Goal: Task Accomplishment & Management: Complete application form

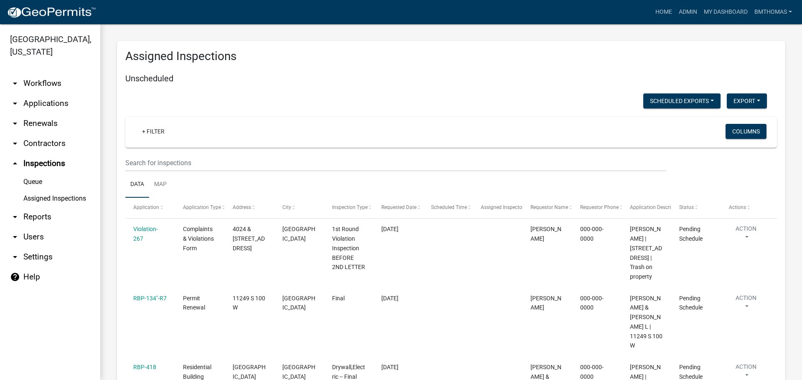
select select "3: 100"
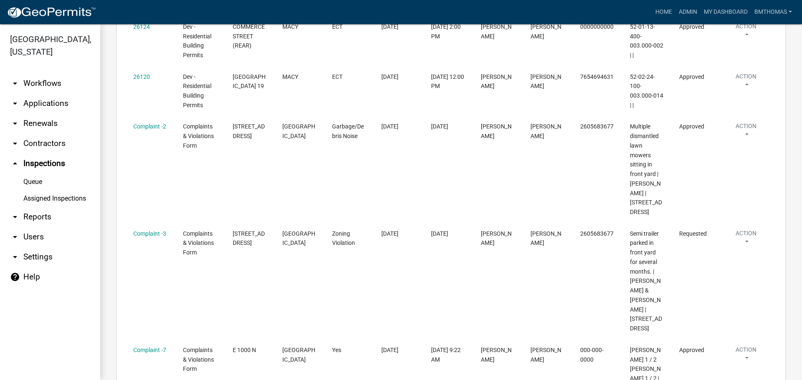
click at [42, 94] on link "arrow_drop_down Applications" at bounding box center [50, 104] width 100 height 20
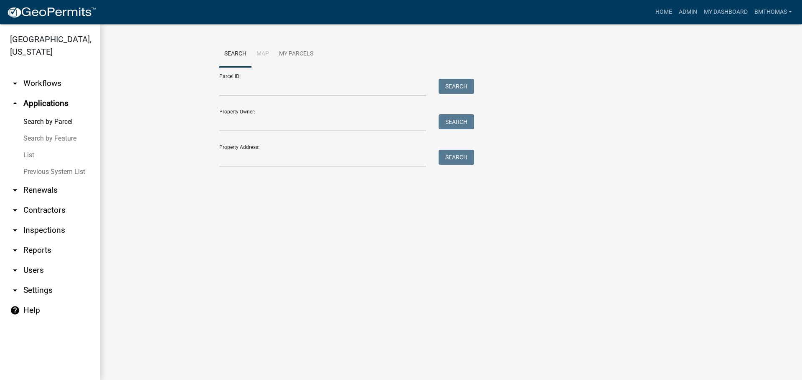
click at [33, 147] on link "List" at bounding box center [50, 155] width 100 height 17
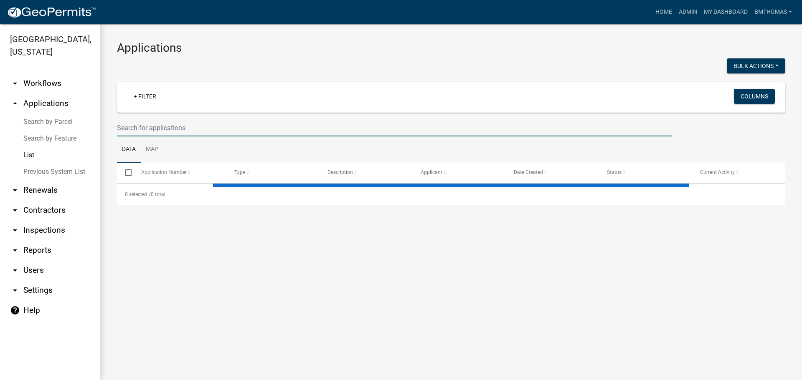
click at [149, 127] on input "text" at bounding box center [394, 127] width 554 height 17
select select "3: 100"
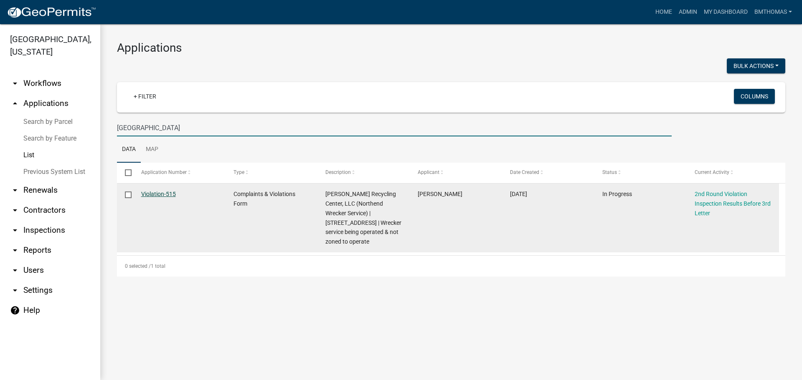
type input "northend"
click at [159, 196] on link "Violation-515" at bounding box center [158, 194] width 35 height 7
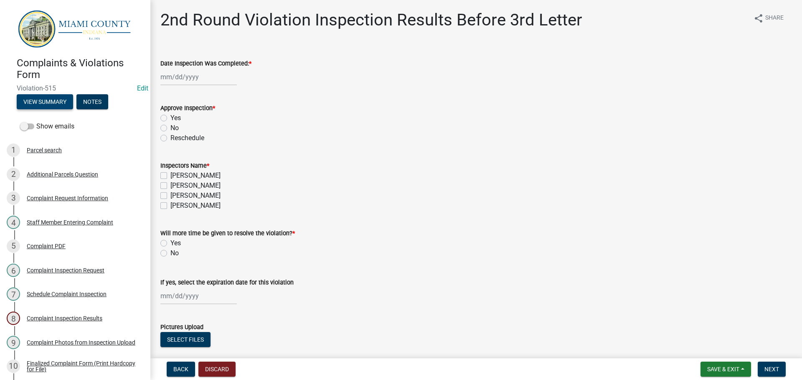
click at [60, 97] on button "View Summary" at bounding box center [45, 101] width 56 height 15
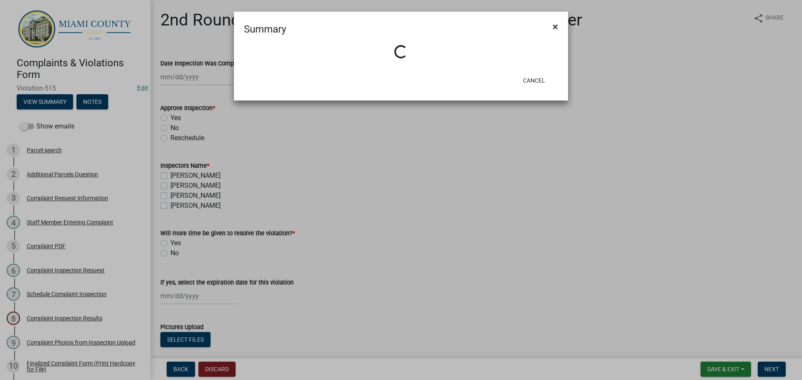
click at [554, 28] on span "×" at bounding box center [554, 27] width 5 height 12
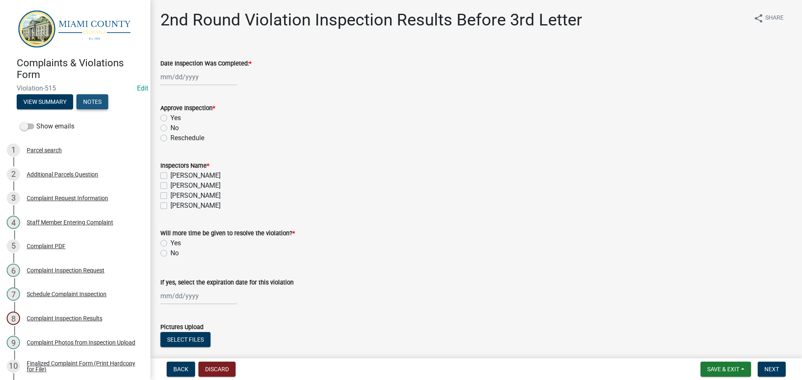
click at [96, 97] on button "Notes" at bounding box center [92, 101] width 32 height 15
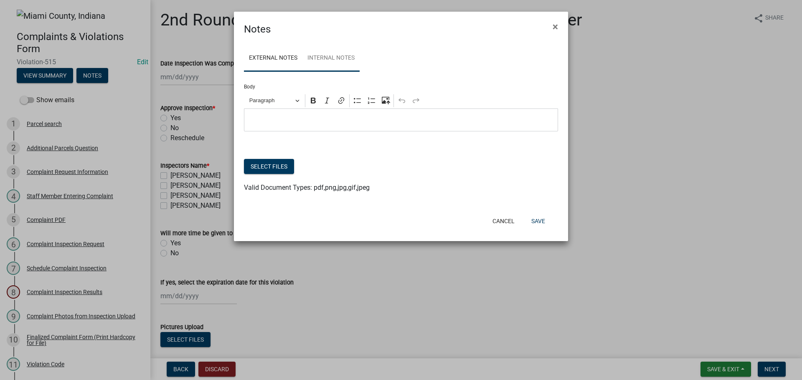
click at [323, 60] on link "Internal Notes" at bounding box center [330, 58] width 57 height 27
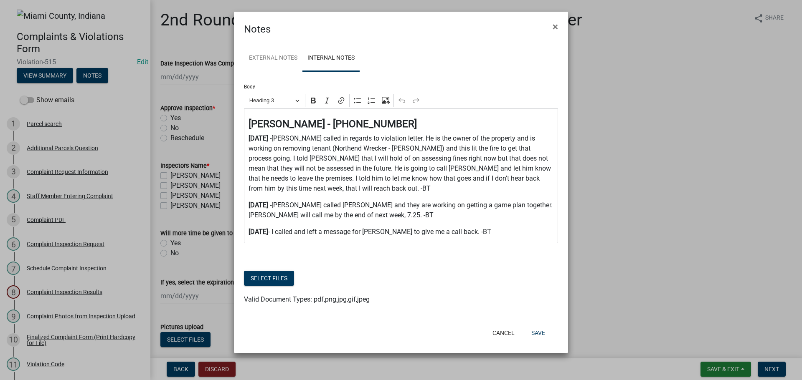
click at [467, 229] on p "8.1.25 - I called and left a message for Mark to give me a call back. -BT" at bounding box center [400, 232] width 305 height 10
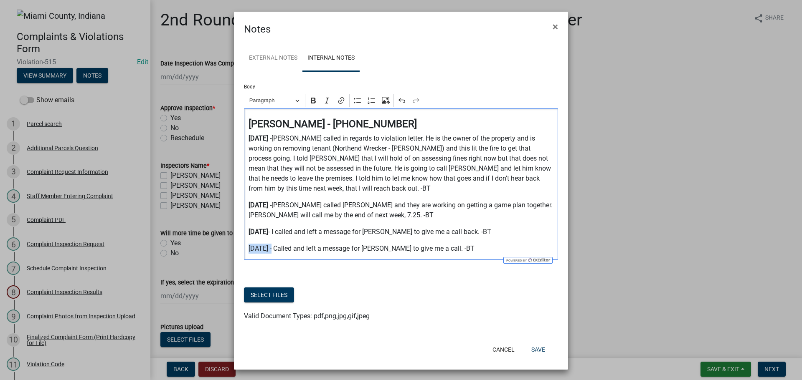
drag, startPoint x: 257, startPoint y: 248, endPoint x: 244, endPoint y: 250, distance: 13.5
click at [244, 249] on div "Mark Bowyer - 765-472-1826 7.16.25 - Mark called in regards to violation letter…" at bounding box center [401, 185] width 314 height 152
click at [308, 106] on button "Bold" at bounding box center [313, 100] width 13 height 13
click at [530, 359] on div "Cancel Save" at bounding box center [455, 350] width 206 height 22
click at [536, 349] on button "Save" at bounding box center [537, 349] width 27 height 15
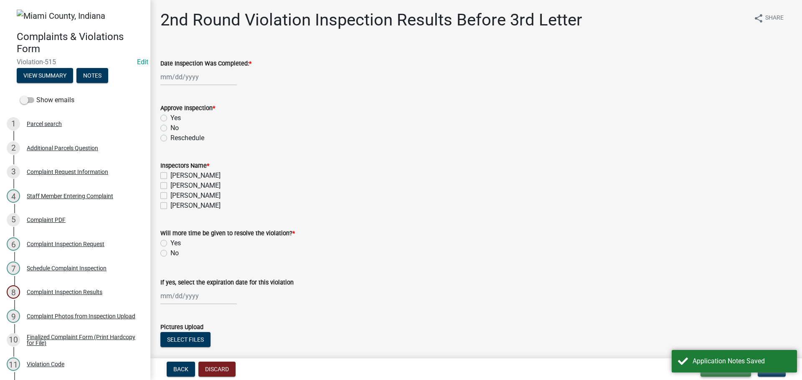
click at [737, 374] on button "Save & Exit" at bounding box center [725, 369] width 51 height 15
click at [710, 329] on button "Save" at bounding box center [717, 328] width 67 height 20
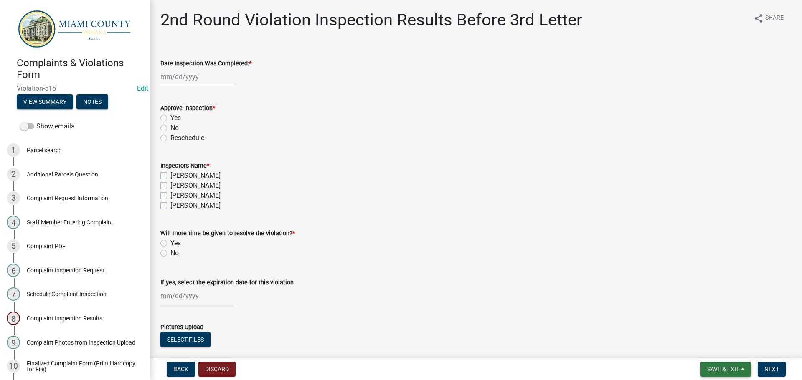
click at [708, 372] on span "Save & Exit" at bounding box center [723, 369] width 32 height 7
click at [709, 351] on button "Save & Exit" at bounding box center [717, 348] width 67 height 20
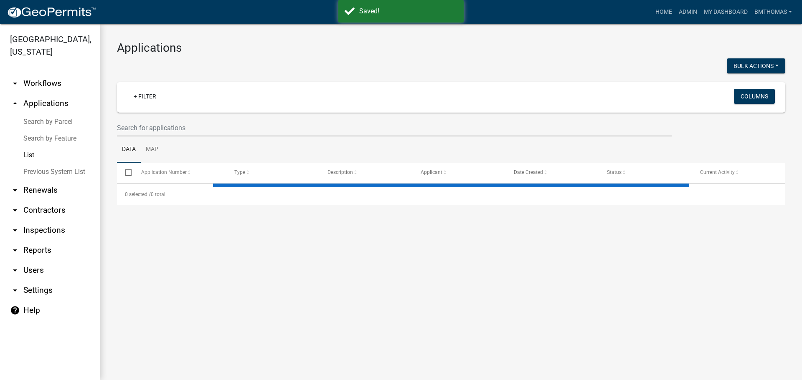
select select "3: 100"
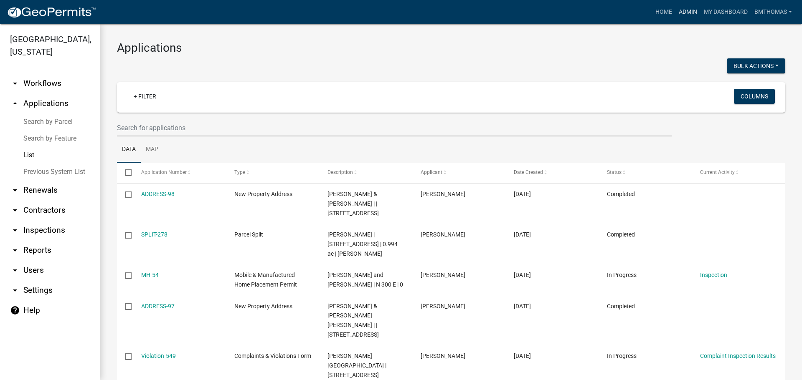
click at [676, 13] on link "Admin" at bounding box center [687, 12] width 25 height 16
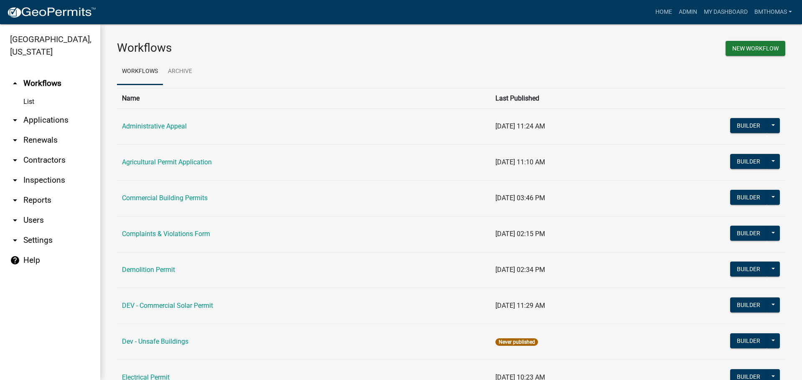
click at [51, 170] on link "arrow_drop_down Inspections" at bounding box center [50, 180] width 100 height 20
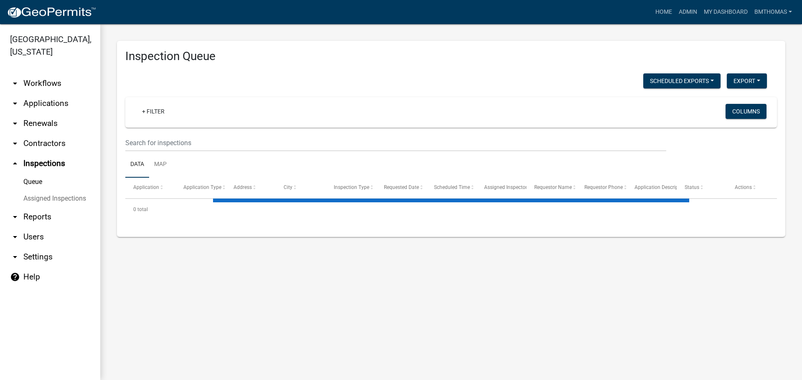
click at [74, 190] on link "Assigned Inspections" at bounding box center [50, 198] width 100 height 17
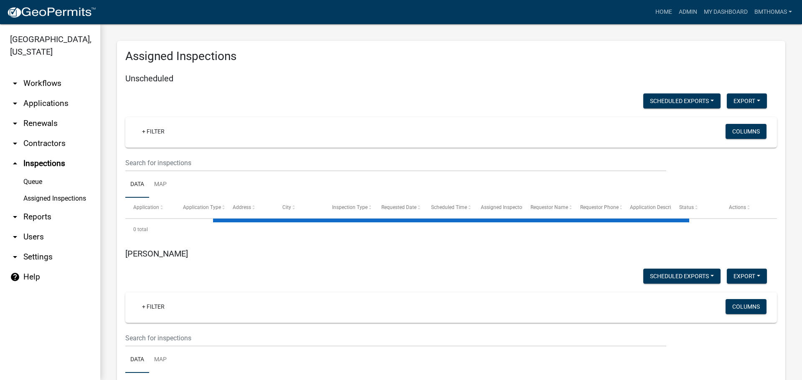
select select "3: 100"
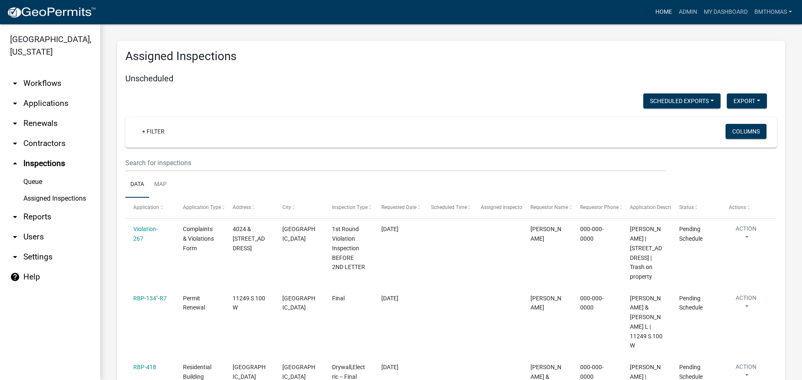
click at [667, 8] on link "Home" at bounding box center [663, 12] width 23 height 16
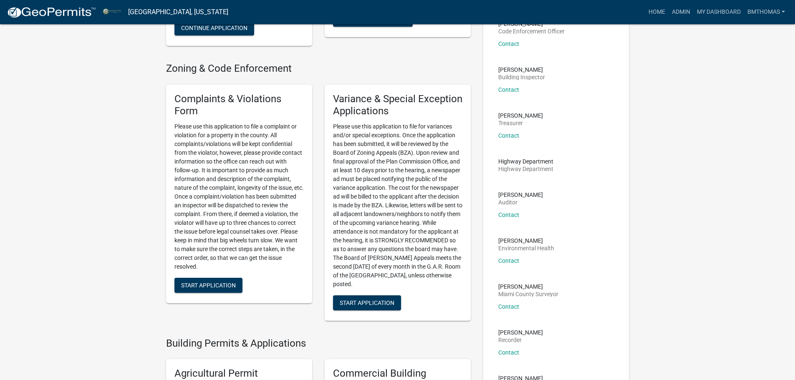
scroll to position [167, 0]
click at [222, 281] on span "Start Application" at bounding box center [208, 284] width 55 height 7
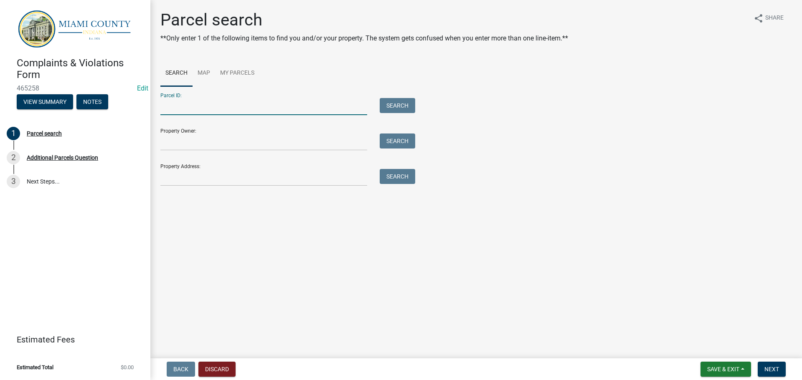
click at [264, 105] on input "Parcel ID:" at bounding box center [263, 106] width 207 height 17
paste input "52-13-36-305-004.000-005"
type input "52-13-36-305-004.000-005"
click at [403, 110] on button "Search" at bounding box center [397, 105] width 35 height 15
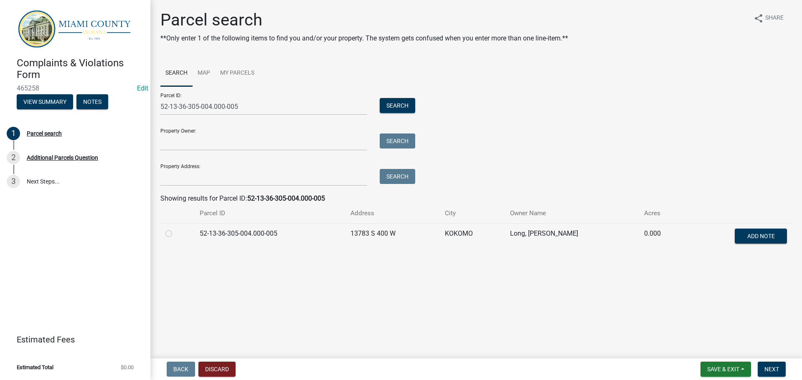
drag, startPoint x: 166, startPoint y: 233, endPoint x: 185, endPoint y: 238, distance: 18.9
click at [175, 229] on label at bounding box center [175, 229] width 0 height 0
click at [175, 233] on input "radio" at bounding box center [177, 231] width 5 height 5
radio input "true"
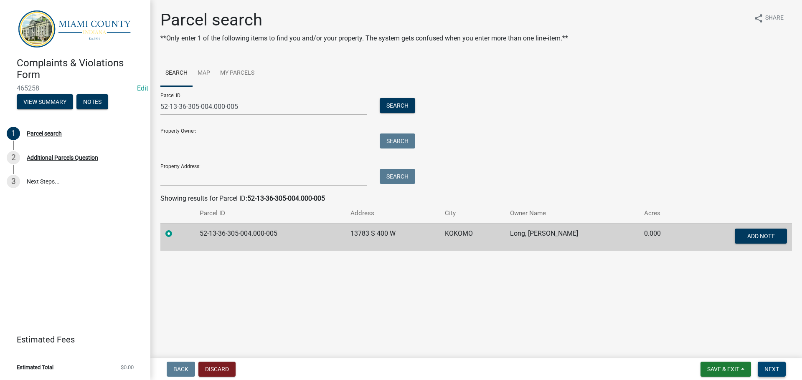
click at [771, 369] on span "Next" at bounding box center [771, 369] width 15 height 7
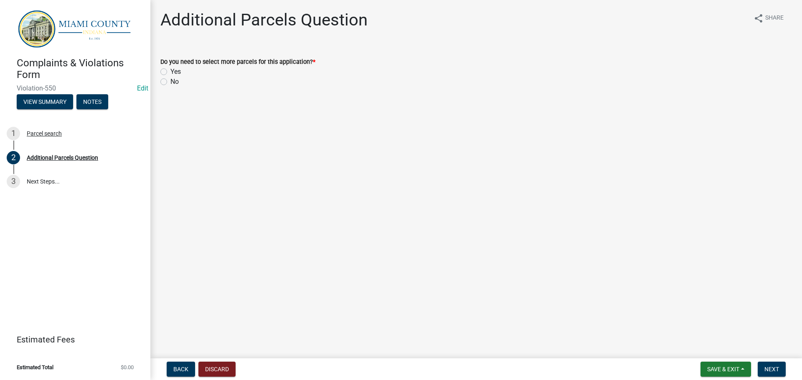
click at [170, 82] on label "No" at bounding box center [174, 82] width 8 height 10
click at [170, 82] on input "No" at bounding box center [172, 79] width 5 height 5
radio input "true"
click at [759, 369] on button "Next" at bounding box center [771, 369] width 28 height 15
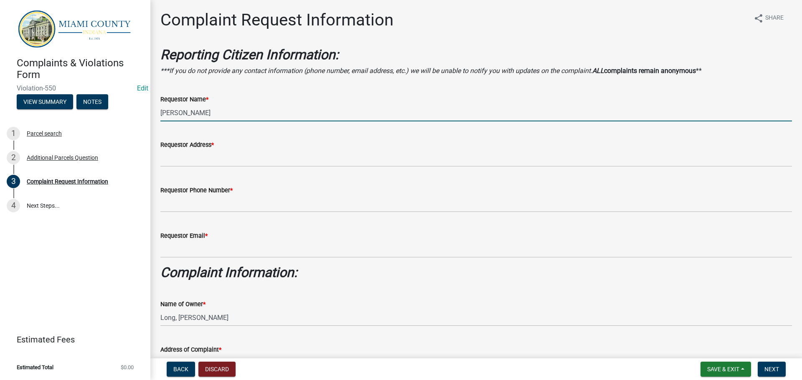
drag, startPoint x: 227, startPoint y: 115, endPoint x: 150, endPoint y: 115, distance: 76.8
click at [150, 115] on div "Complaints & Violations Form Violation-550 Edit View Summary Notes 1 Parcel sea…" at bounding box center [401, 190] width 802 height 380
type input "MIAMI COUNTY PLAN COMMISSION"
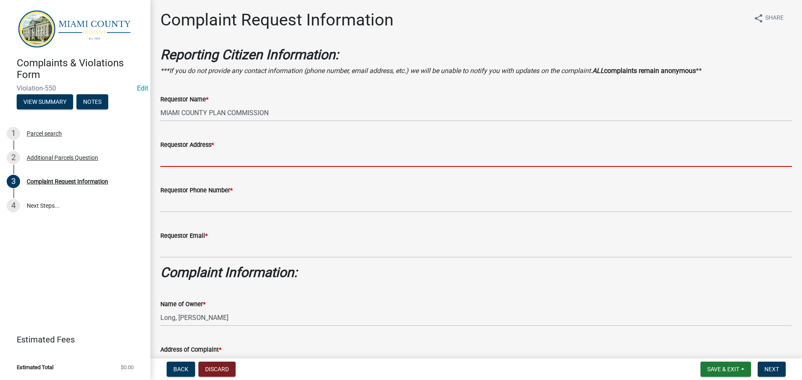
click at [209, 160] on input "Requestor Address *" at bounding box center [475, 158] width 631 height 17
type input "25 N. Broadway"
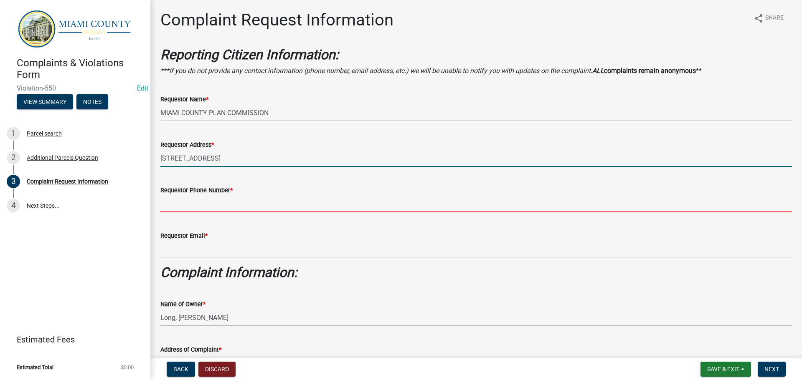
type input "7654723901"
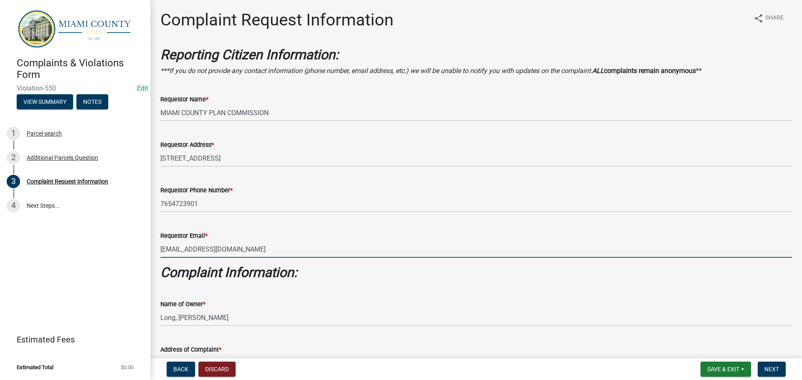
drag, startPoint x: 281, startPoint y: 248, endPoint x: 153, endPoint y: 262, distance: 128.5
type input "nomail@nomail.com"
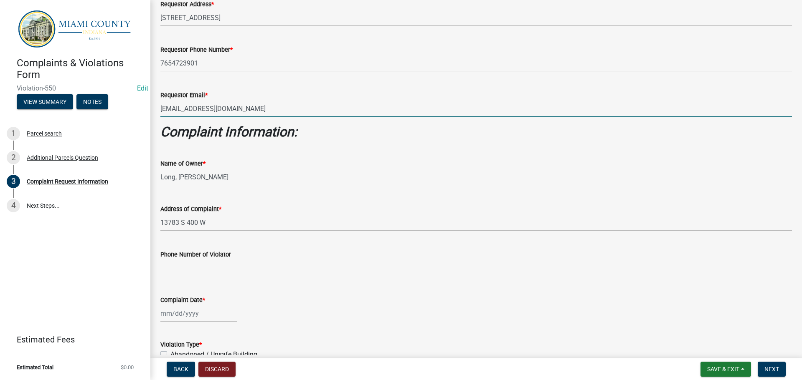
scroll to position [167, 0]
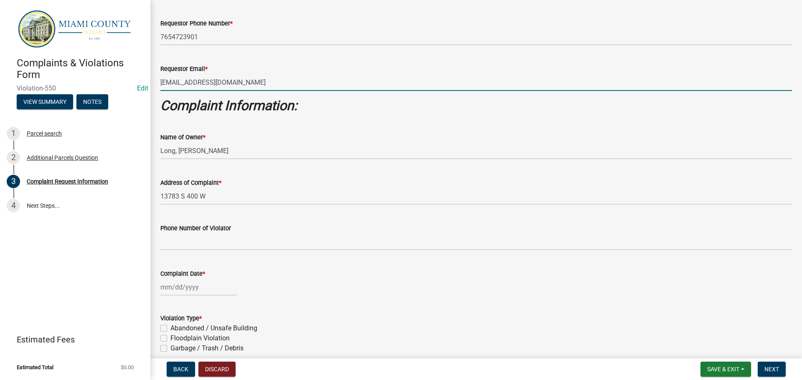
click at [188, 288] on div at bounding box center [198, 287] width 76 height 17
select select "8"
select select "2025"
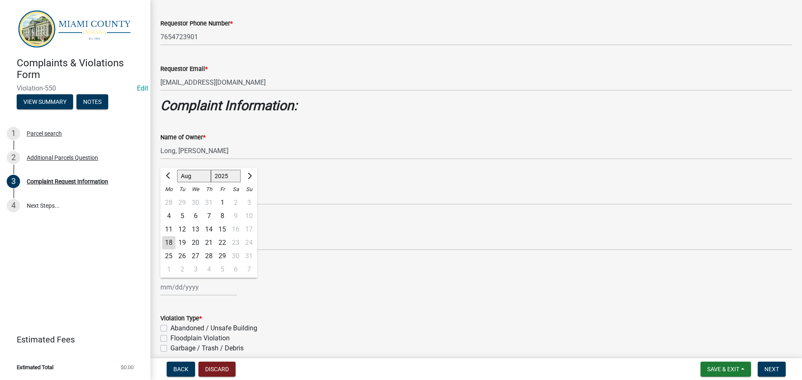
click at [168, 241] on div "18" at bounding box center [168, 242] width 13 height 13
type input "[DATE]"
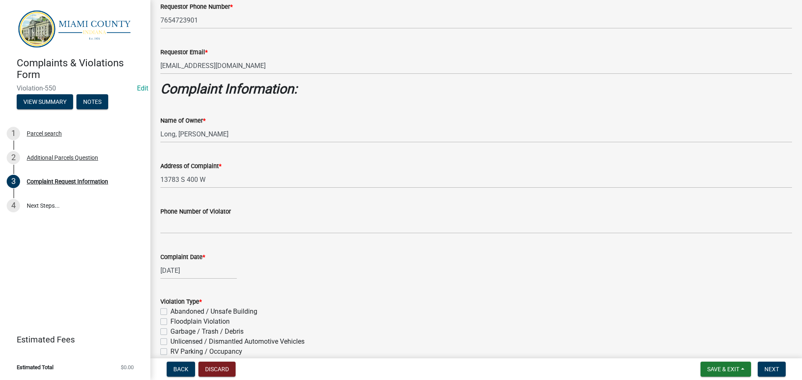
scroll to position [209, 0]
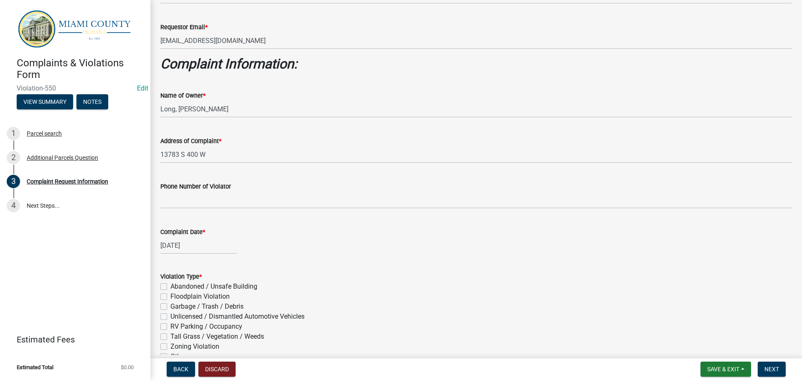
click at [198, 247] on div "[DATE]" at bounding box center [198, 245] width 76 height 17
select select "8"
select select "2025"
click at [260, 261] on wm-data-entity-input "Complaint Date * 08/18/2025 Jan Feb Mar Apr May Jun Jul Aug Sep Oct Nov Dec 152…" at bounding box center [475, 238] width 631 height 46
click at [194, 247] on div "[DATE]" at bounding box center [198, 245] width 76 height 17
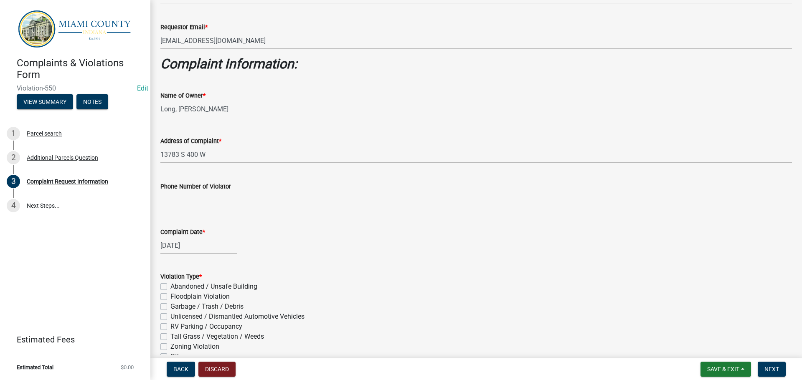
select select "8"
select select "2025"
click at [208, 186] on div "14" at bounding box center [208, 187] width 13 height 13
type input "[DATE]"
click at [323, 278] on div "Violation Type *" at bounding box center [475, 277] width 631 height 10
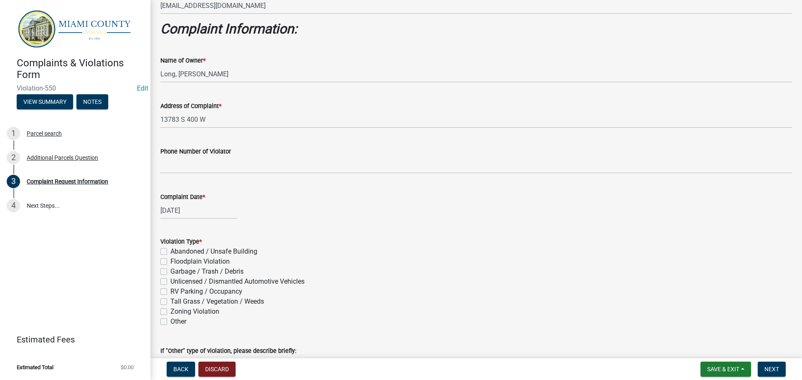
scroll to position [292, 0]
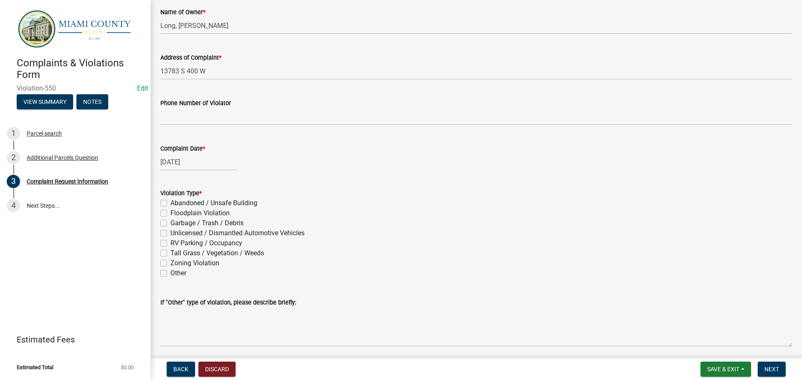
click at [170, 265] on label "Zoning Violation" at bounding box center [194, 263] width 49 height 10
click at [170, 264] on input "Zoning Violation" at bounding box center [172, 260] width 5 height 5
checkbox input "true"
checkbox input "false"
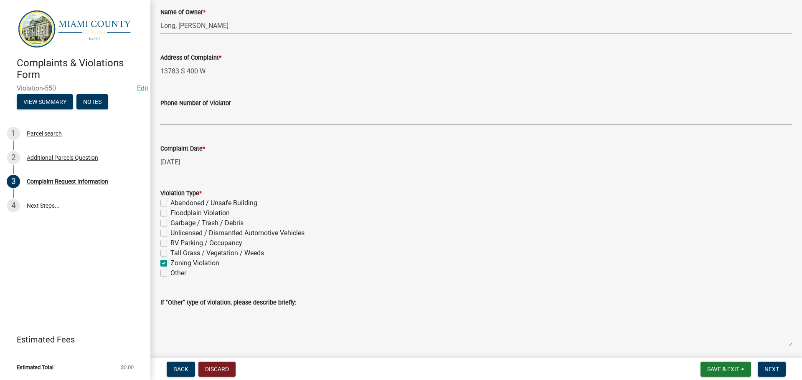
checkbox input "false"
checkbox input "true"
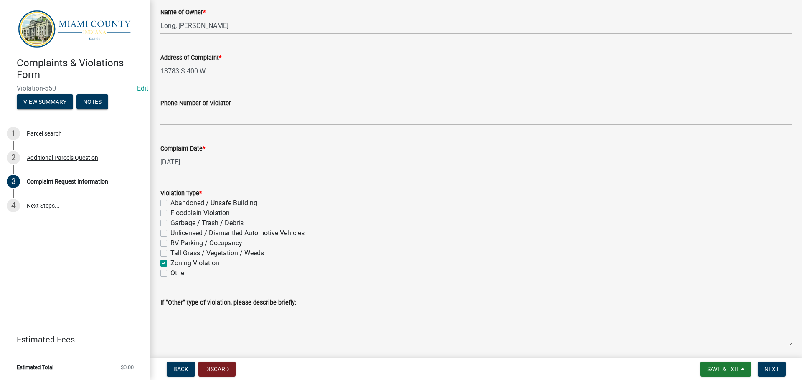
checkbox input "false"
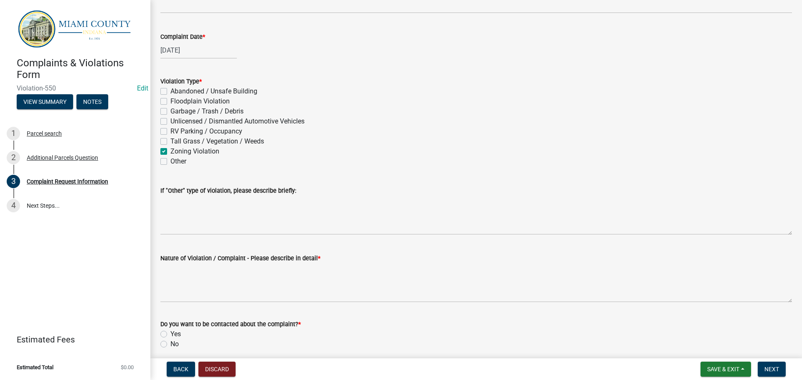
scroll to position [417, 0]
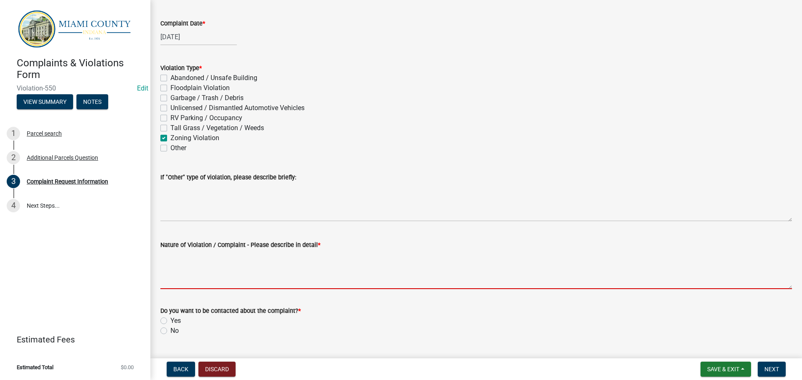
click at [215, 276] on textarea "Nature of Violation / Complaint - Please describe in detail *" at bounding box center [475, 269] width 631 height 39
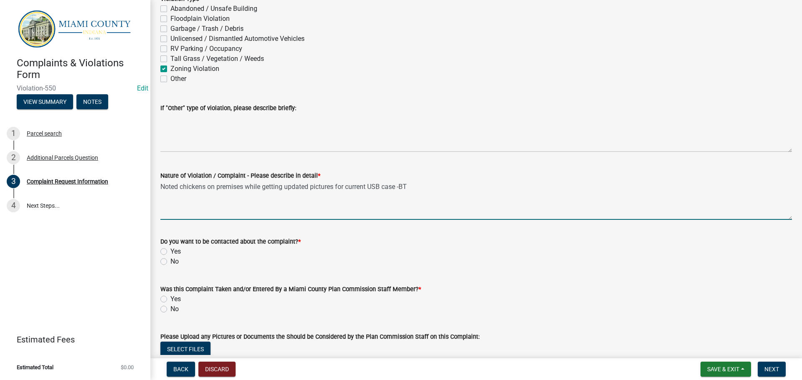
scroll to position [543, 0]
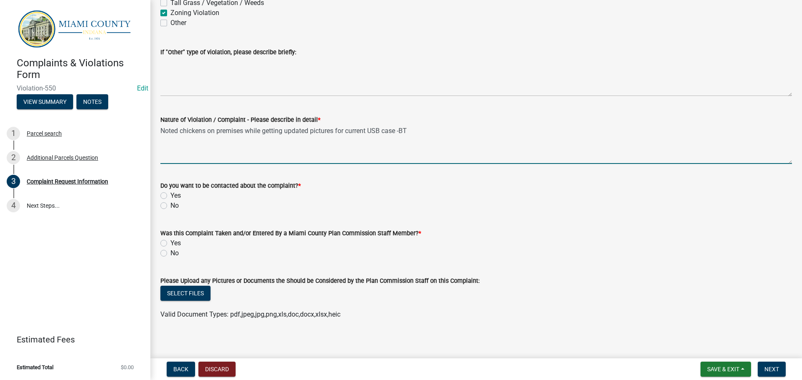
type textarea "Noted chickens on premises while getting updated pictures for current USB case …"
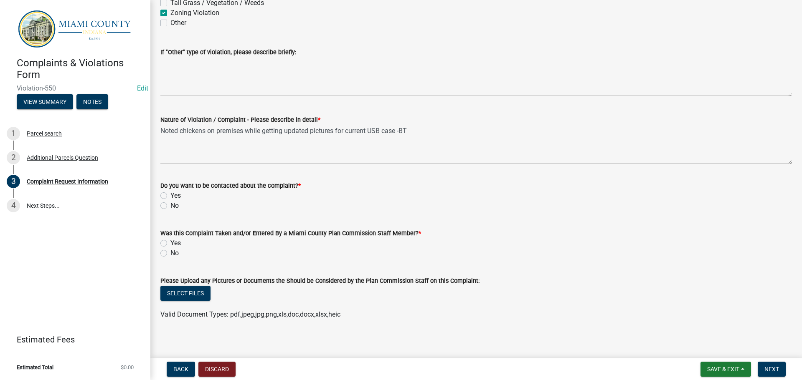
click at [170, 206] on label "No" at bounding box center [174, 206] width 8 height 10
click at [170, 206] on input "No" at bounding box center [172, 203] width 5 height 5
radio input "true"
click at [167, 240] on div "Yes" at bounding box center [475, 243] width 631 height 10
click at [170, 242] on label "Yes" at bounding box center [175, 243] width 10 height 10
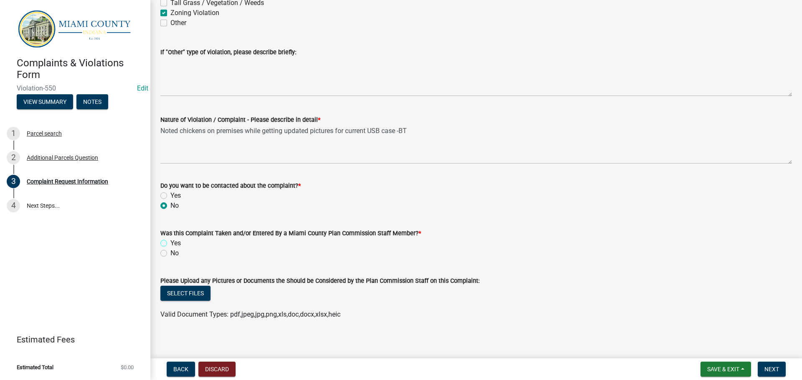
click at [170, 242] on input "Yes" at bounding box center [172, 240] width 5 height 5
radio input "true"
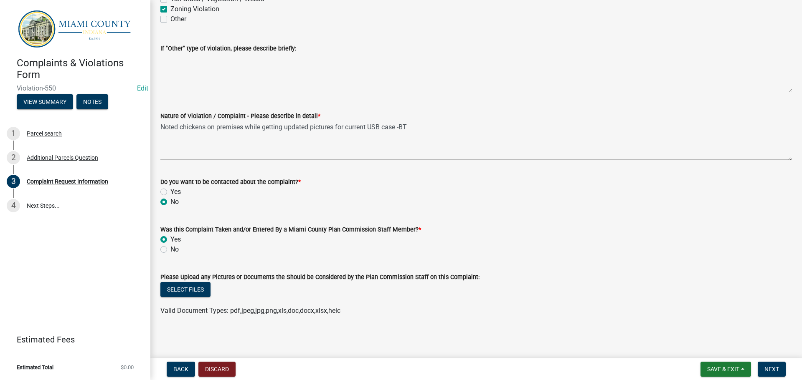
scroll to position [547, 0]
click at [764, 368] on span "Next" at bounding box center [771, 369] width 15 height 7
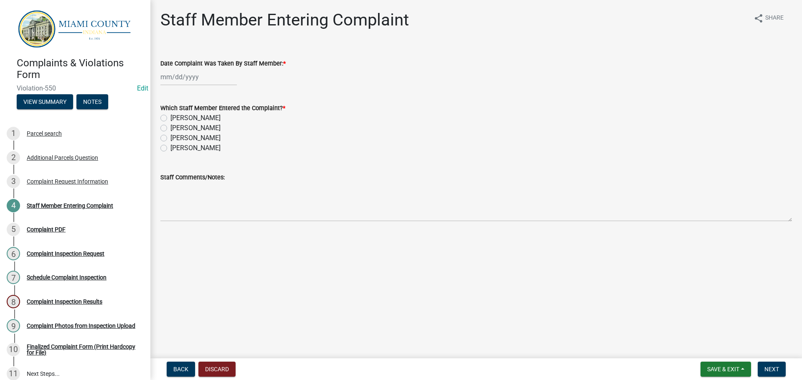
click at [212, 80] on div at bounding box center [198, 76] width 76 height 17
select select "8"
select select "2025"
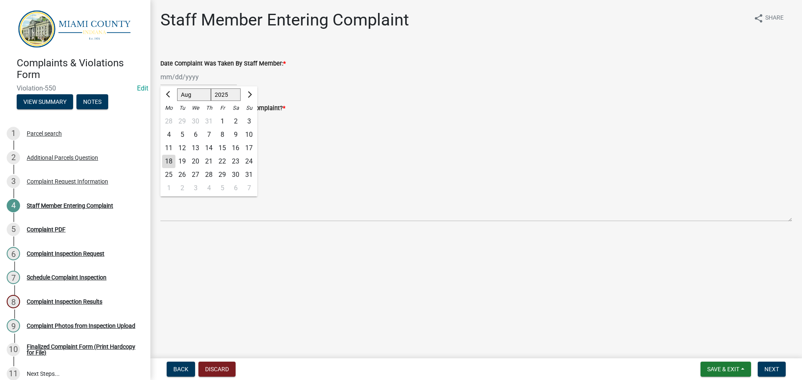
click at [172, 162] on div "18" at bounding box center [168, 161] width 13 height 13
type input "[DATE]"
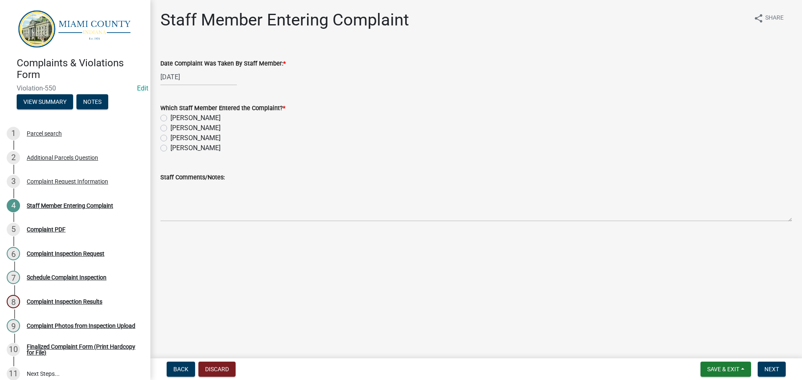
click at [170, 138] on label "[PERSON_NAME]" at bounding box center [195, 138] width 50 height 10
click at [170, 138] on input "[PERSON_NAME]" at bounding box center [172, 135] width 5 height 5
radio input "true"
click at [763, 366] on button "Next" at bounding box center [771, 369] width 28 height 15
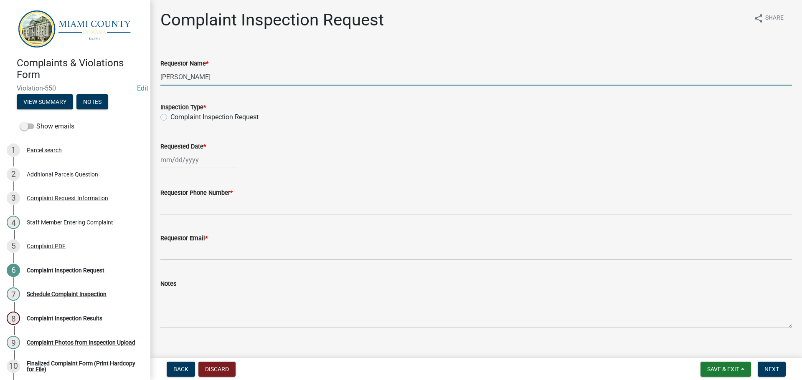
drag, startPoint x: 215, startPoint y: 77, endPoint x: 147, endPoint y: 83, distance: 68.3
click at [147, 83] on div "Complaints & Violations Form Violation-550 Edit View Summary Notes Show emails …" at bounding box center [401, 190] width 802 height 380
type input "James J Miller Long"
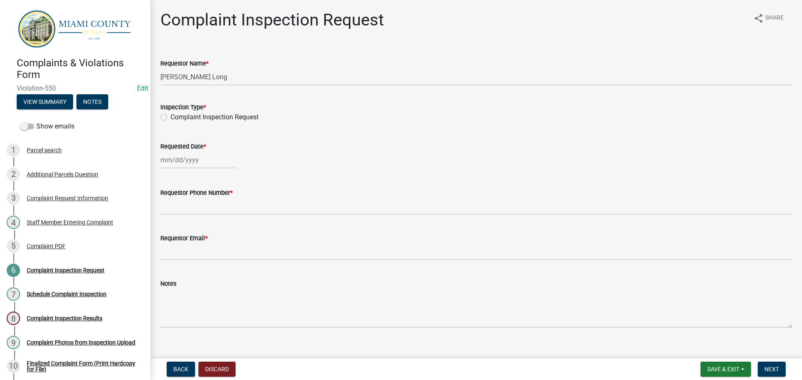
click at [170, 114] on label "Complaint Inspection Request" at bounding box center [214, 117] width 88 height 10
click at [170, 114] on input "Complaint Inspection Request" at bounding box center [172, 114] width 5 height 5
radio input "true"
click at [188, 162] on div at bounding box center [198, 160] width 76 height 17
select select "8"
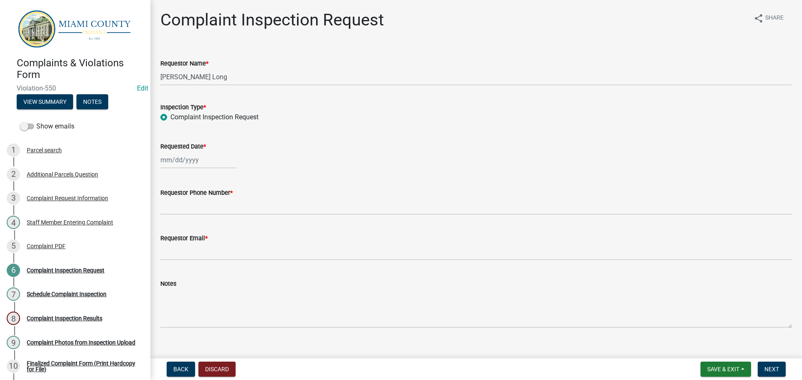
select select "2025"
click at [210, 231] on div "14" at bounding box center [208, 231] width 13 height 13
type input "[DATE]"
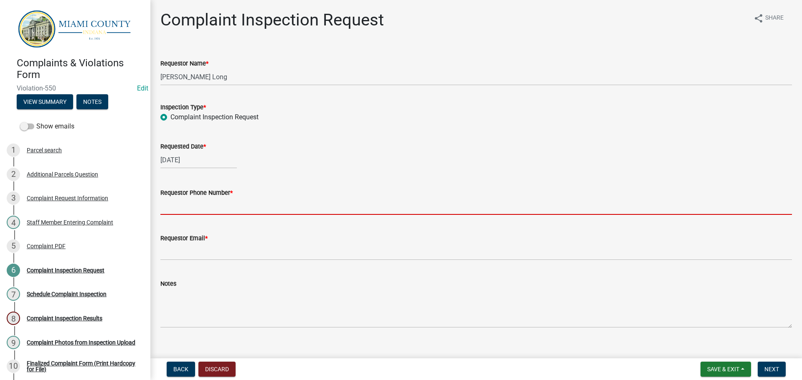
click at [189, 207] on input "Requestor Phone Number *" at bounding box center [475, 206] width 631 height 17
type input "000-000-0000"
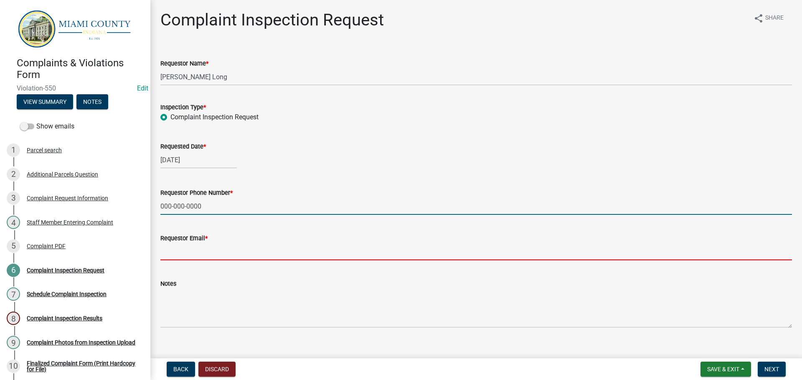
click at [208, 253] on input "Requestor Email *" at bounding box center [475, 251] width 631 height 17
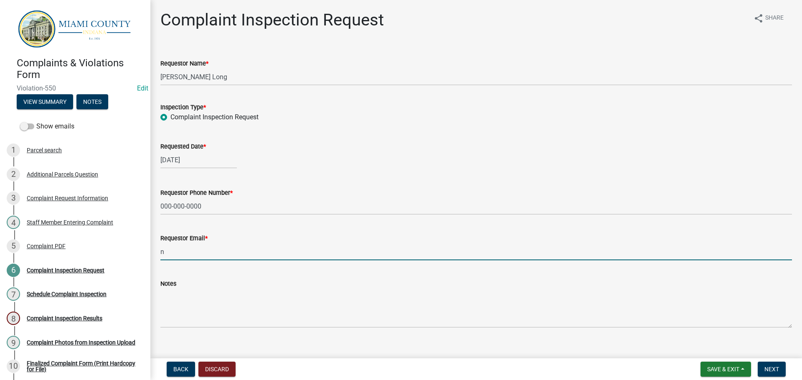
type input "nomail@nomail.com"
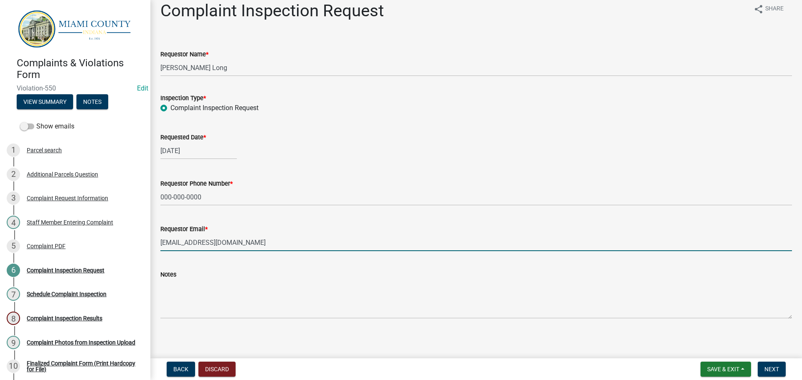
scroll to position [12, 0]
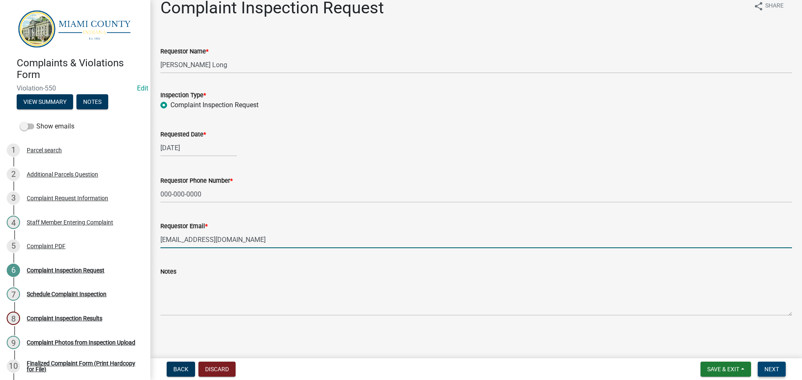
click at [772, 370] on span "Next" at bounding box center [771, 369] width 15 height 7
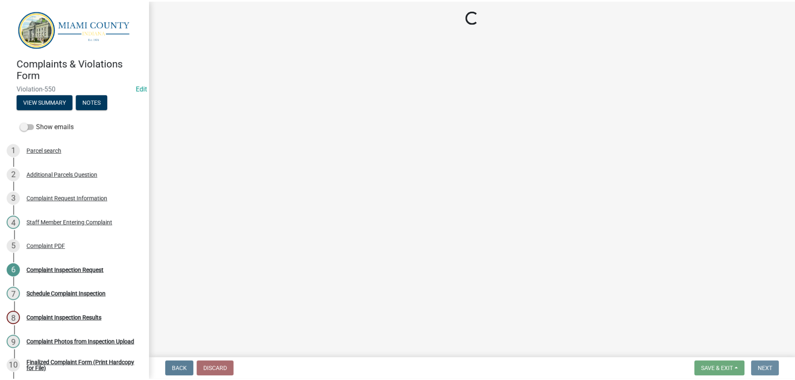
scroll to position [0, 0]
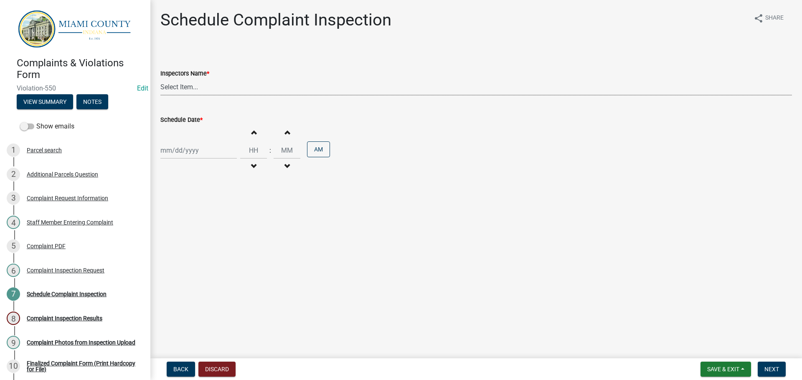
click at [229, 93] on select "Select Item... bmthomas (Brooklyn Thomas) croser (Corey) megangipson (Megan Gip…" at bounding box center [475, 86] width 631 height 17
select select "0324ce59-dc13-463c-88f6-21718b6e040a"
click at [160, 78] on select "Select Item... bmthomas (Brooklyn Thomas) croser (Corey) megangipson (Megan Gip…" at bounding box center [475, 86] width 631 height 17
click at [195, 144] on div at bounding box center [198, 150] width 76 height 17
select select "8"
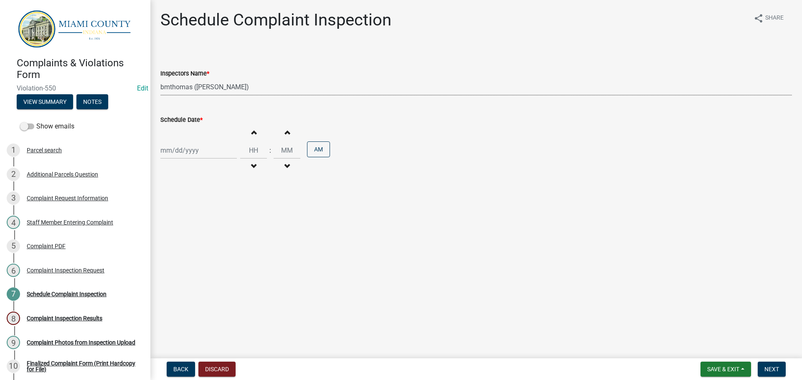
select select "2025"
click at [209, 219] on div "14" at bounding box center [208, 221] width 13 height 13
type input "[DATE]"
click at [289, 130] on button "Increment minutes" at bounding box center [287, 132] width 18 height 15
type input "12"
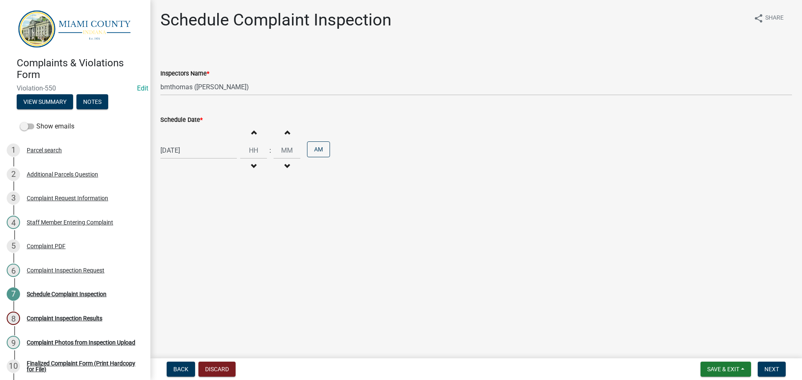
type input "01"
click at [767, 367] on span "Next" at bounding box center [771, 369] width 15 height 7
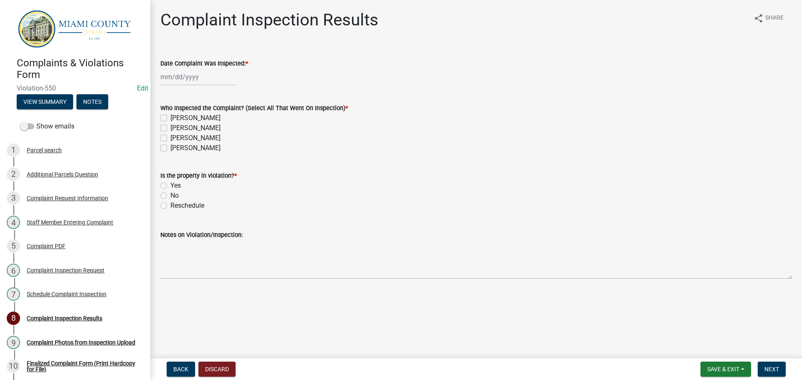
click at [194, 74] on div at bounding box center [198, 76] width 76 height 17
select select "8"
select select "2025"
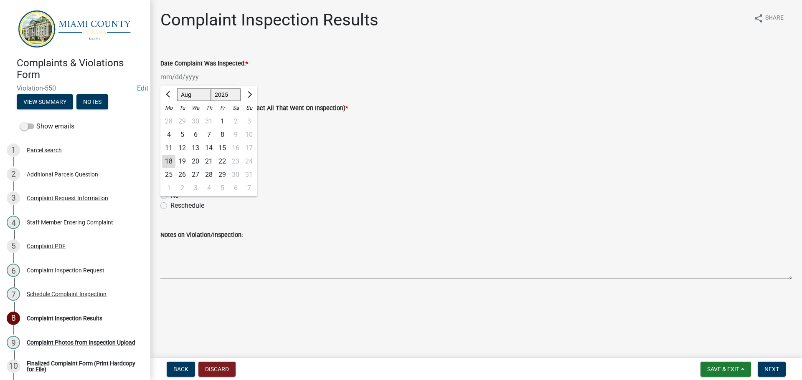
click at [205, 149] on div "14" at bounding box center [208, 148] width 13 height 13
type input "[DATE]"
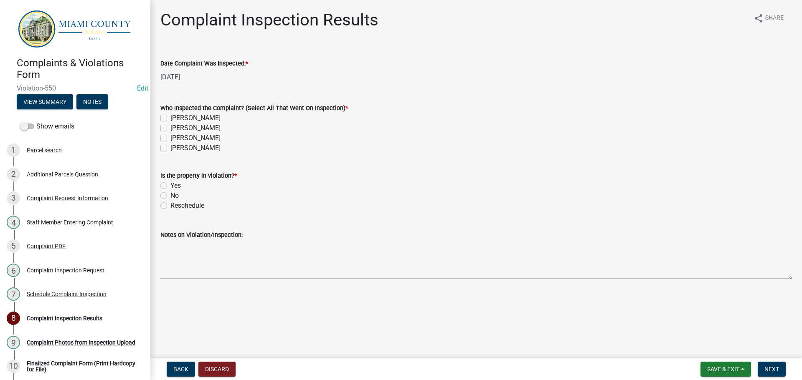
click at [170, 137] on label "[PERSON_NAME]" at bounding box center [195, 138] width 50 height 10
click at [170, 137] on input "[PERSON_NAME]" at bounding box center [172, 135] width 5 height 5
checkbox input "true"
checkbox input "false"
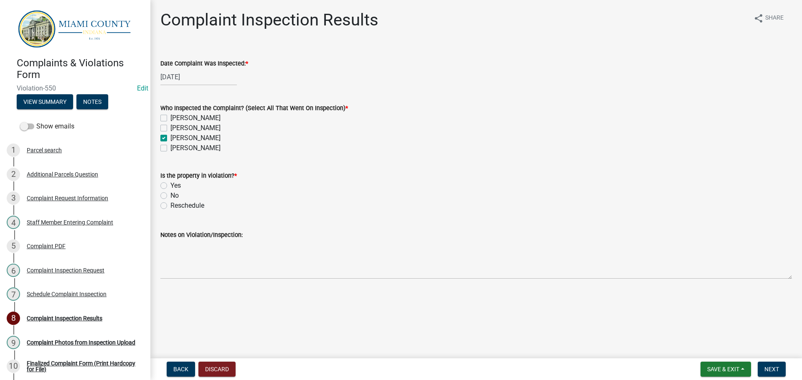
checkbox input "true"
checkbox input "false"
click at [170, 187] on label "Yes" at bounding box center [175, 186] width 10 height 10
click at [170, 186] on input "Yes" at bounding box center [172, 183] width 5 height 5
radio input "true"
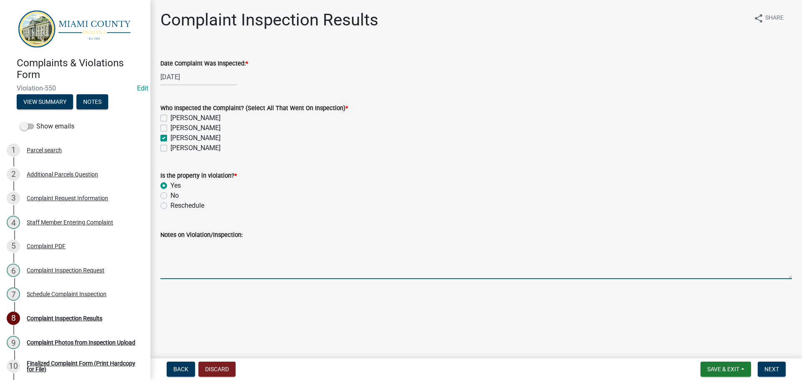
click at [202, 268] on textarea "Notes on Violation/Inspection:" at bounding box center [475, 259] width 631 height 39
type textarea "Noted chickens on property -BT"
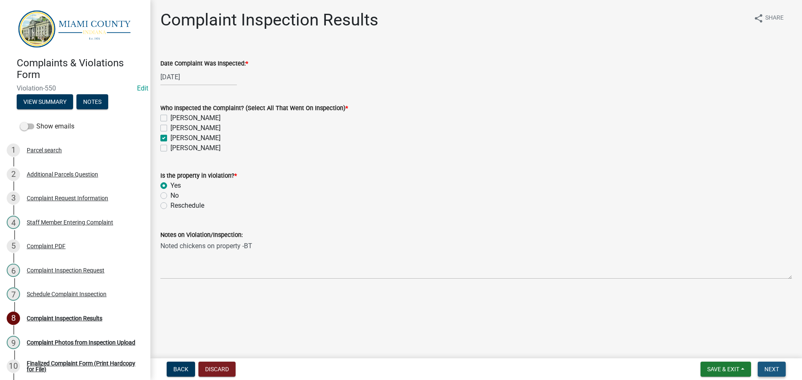
click at [770, 368] on span "Next" at bounding box center [771, 369] width 15 height 7
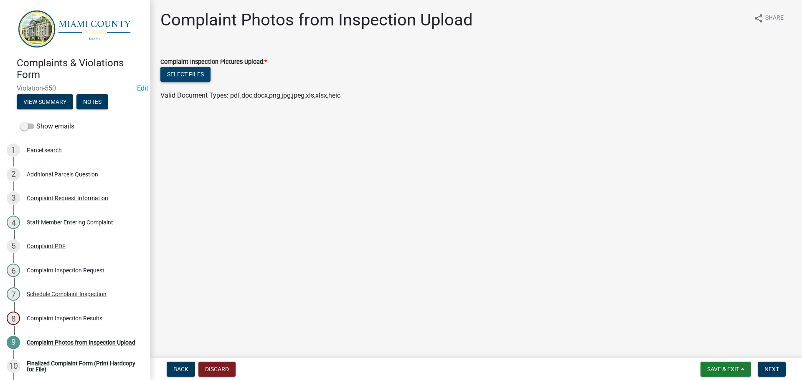
click at [190, 78] on button "Select files" at bounding box center [185, 74] width 50 height 15
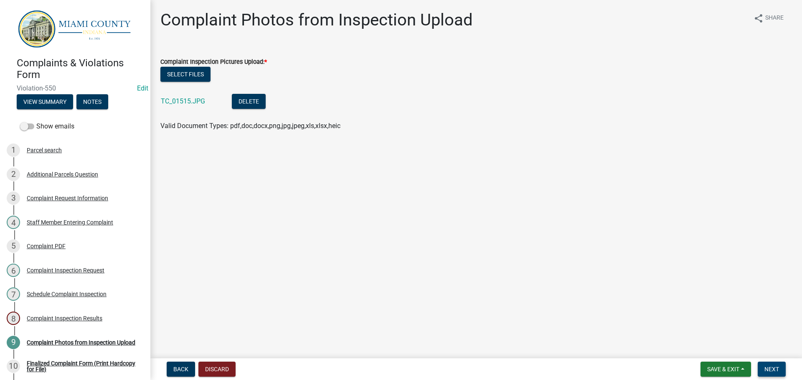
click at [779, 372] on button "Next" at bounding box center [771, 369] width 28 height 15
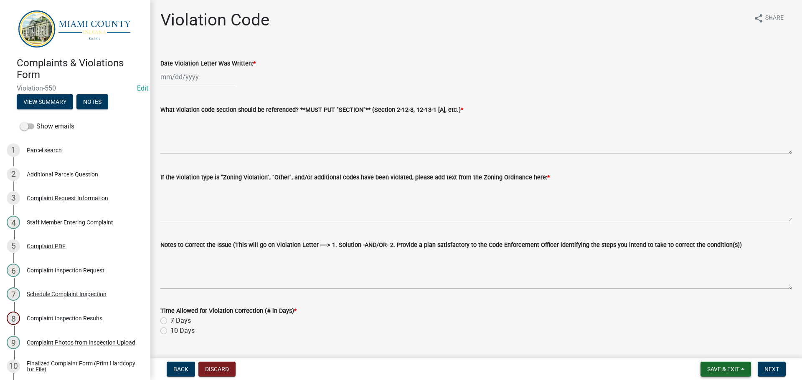
click at [749, 369] on button "Save & Exit" at bounding box center [725, 369] width 51 height 15
click at [717, 349] on button "Save & Exit" at bounding box center [717, 348] width 67 height 20
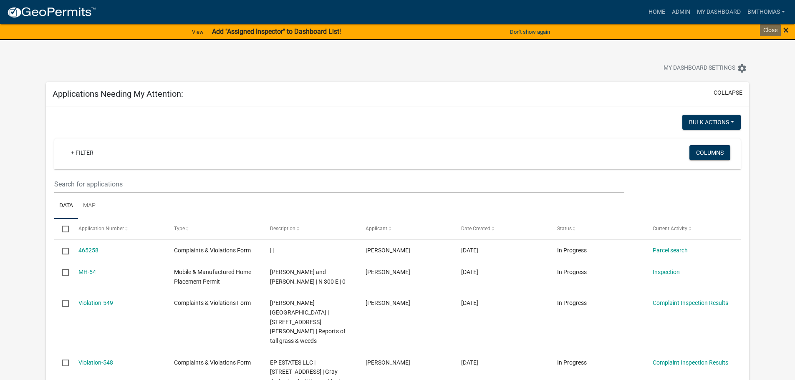
click at [787, 29] on span "×" at bounding box center [786, 30] width 5 height 12
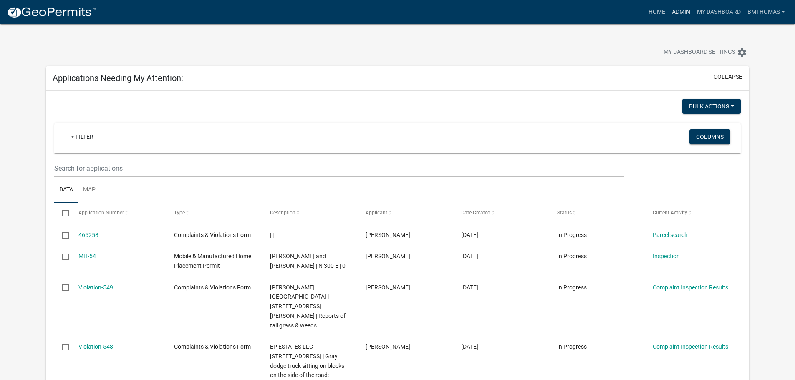
click at [688, 8] on link "Admin" at bounding box center [681, 12] width 25 height 16
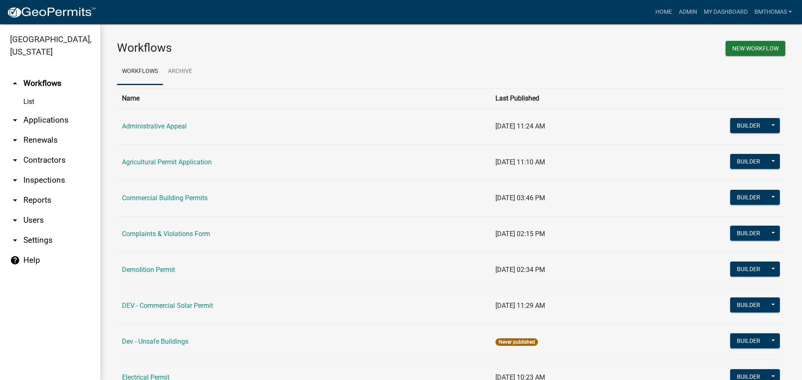
click at [54, 110] on link "arrow_drop_down Applications" at bounding box center [50, 120] width 100 height 20
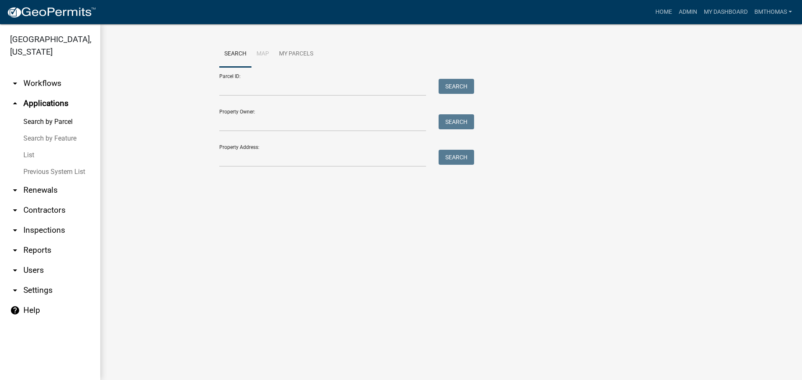
click at [28, 147] on link "List" at bounding box center [50, 155] width 100 height 17
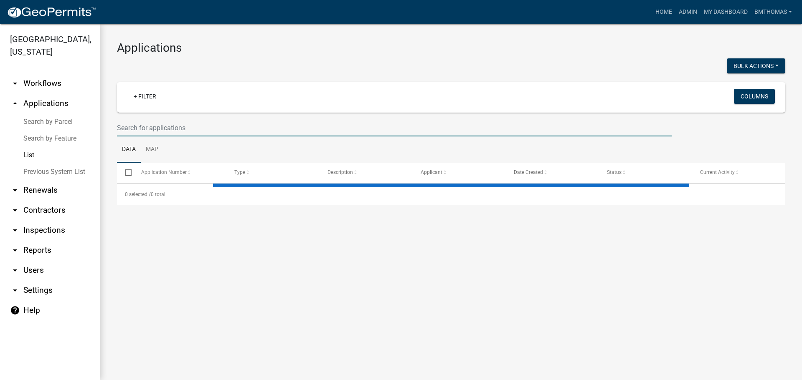
click at [139, 130] on input "text" at bounding box center [394, 127] width 554 height 17
select select "3: 100"
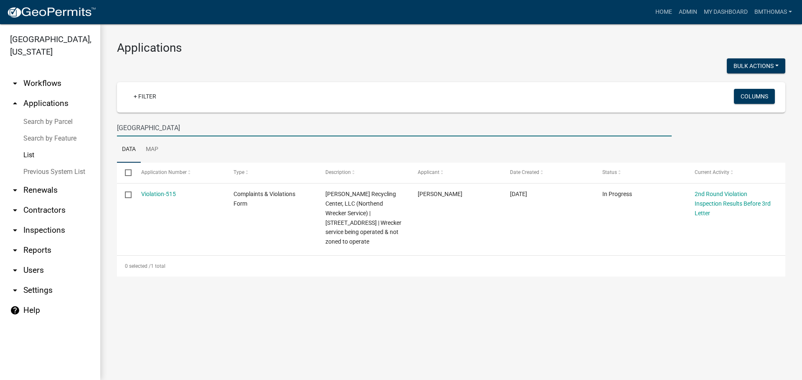
type input "northend"
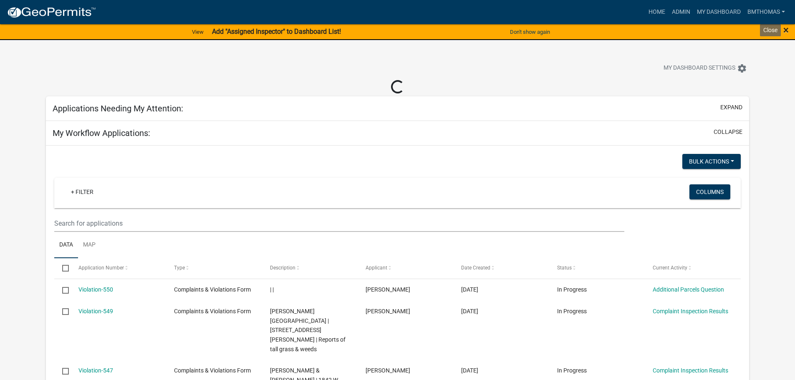
click at [787, 31] on span "×" at bounding box center [786, 30] width 5 height 12
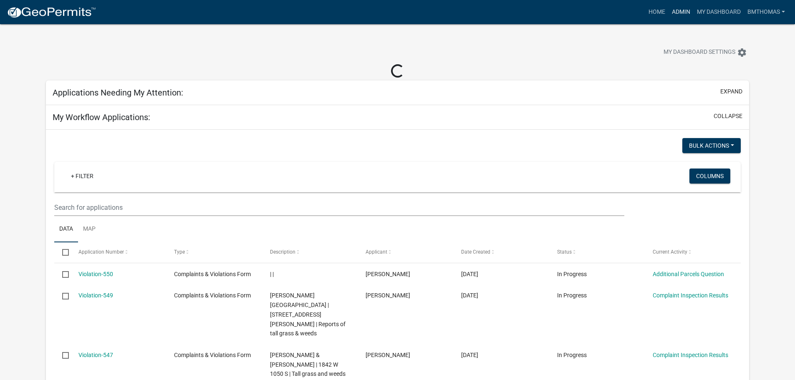
click at [681, 11] on link "Admin" at bounding box center [681, 12] width 25 height 16
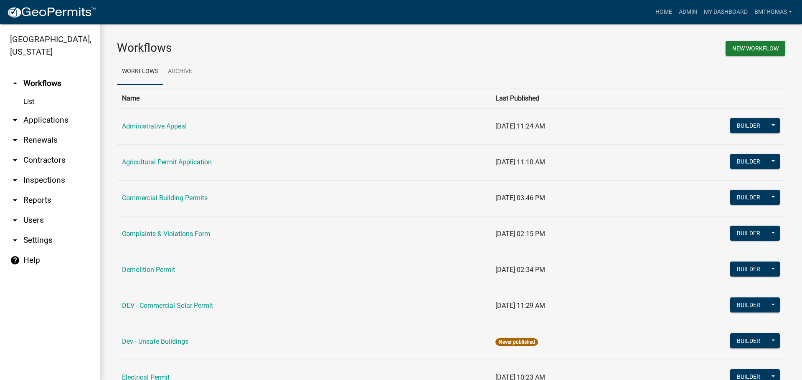
click at [47, 110] on link "arrow_drop_down Applications" at bounding box center [50, 120] width 100 height 20
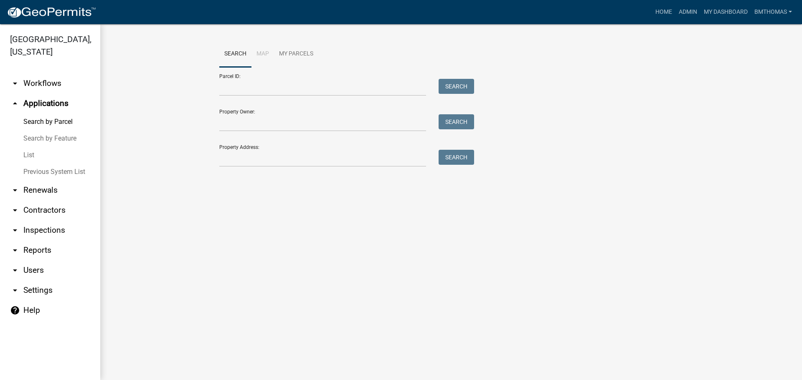
click at [36, 147] on link "List" at bounding box center [50, 155] width 100 height 17
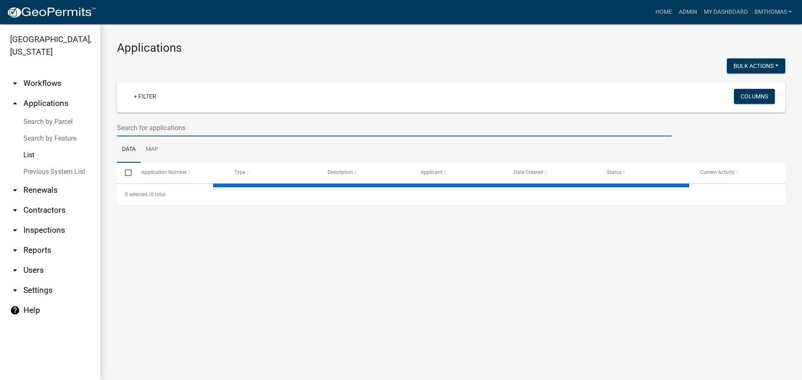
click at [163, 130] on input "text" at bounding box center [394, 127] width 554 height 17
select select "3: 100"
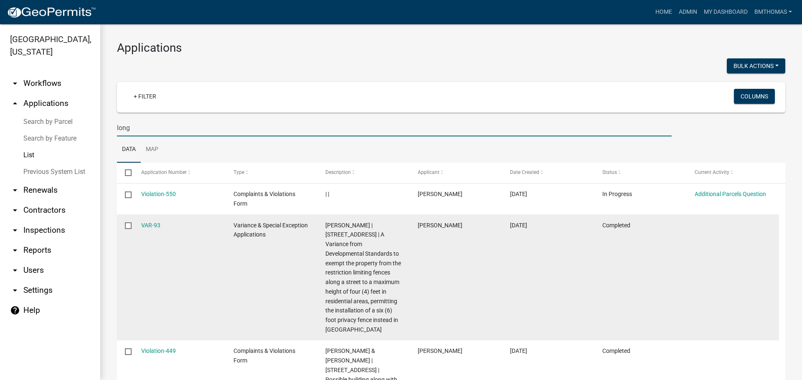
scroll to position [42, 0]
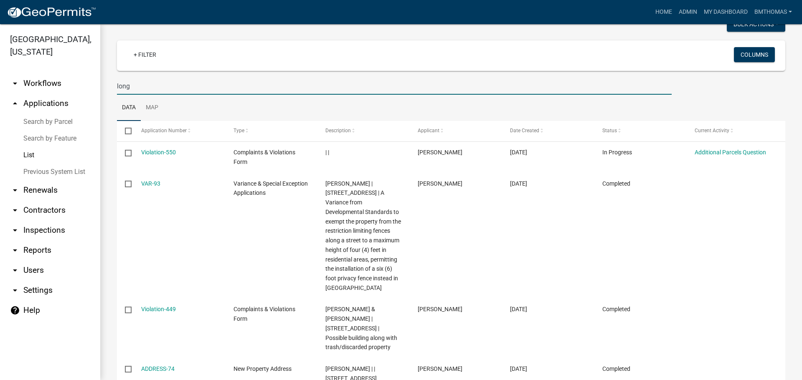
type input "long"
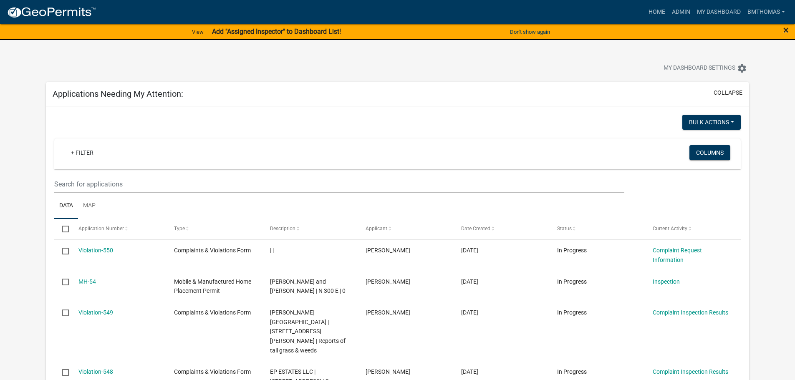
click at [784, 29] on span "×" at bounding box center [786, 30] width 5 height 12
